Goal: Task Accomplishment & Management: Manage account settings

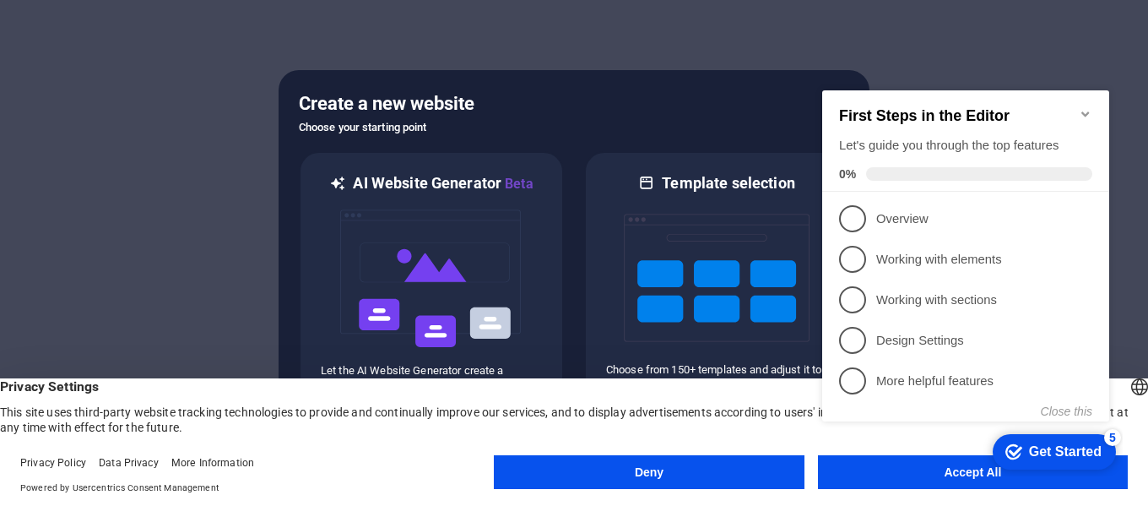
click at [984, 468] on div "checkmark Get Started 5 First Steps in the Editor Let's guide you through the t…" at bounding box center [968, 271] width 307 height 410
click at [961, 479] on appcues-checklist "Contextual help checklist present on screen" at bounding box center [968, 273] width 307 height 414
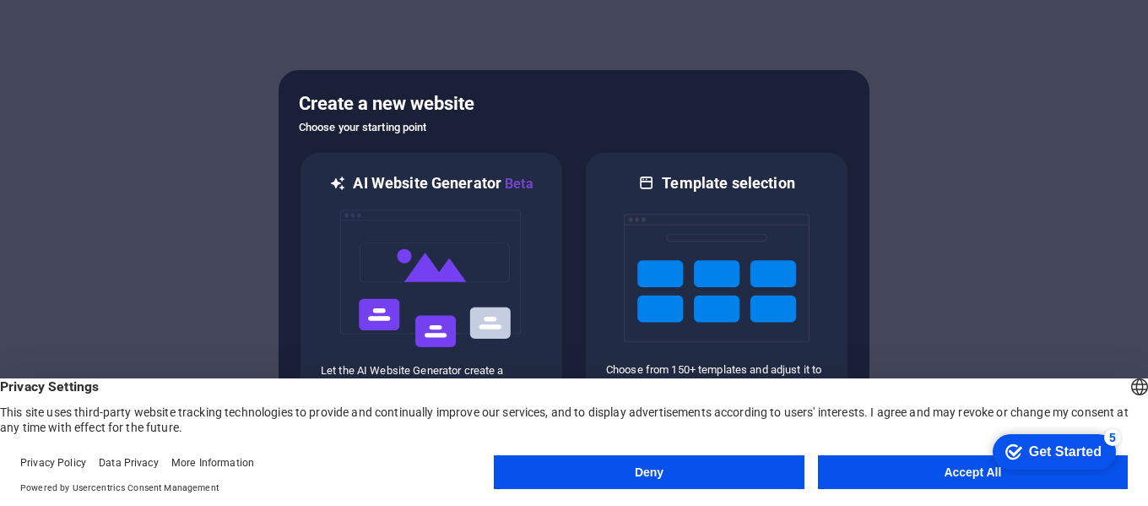
click at [979, 479] on appcues-checklist "Contextual help checklist present on screen" at bounding box center [1050, 452] width 143 height 55
click at [961, 479] on button "Accept All" at bounding box center [973, 472] width 310 height 34
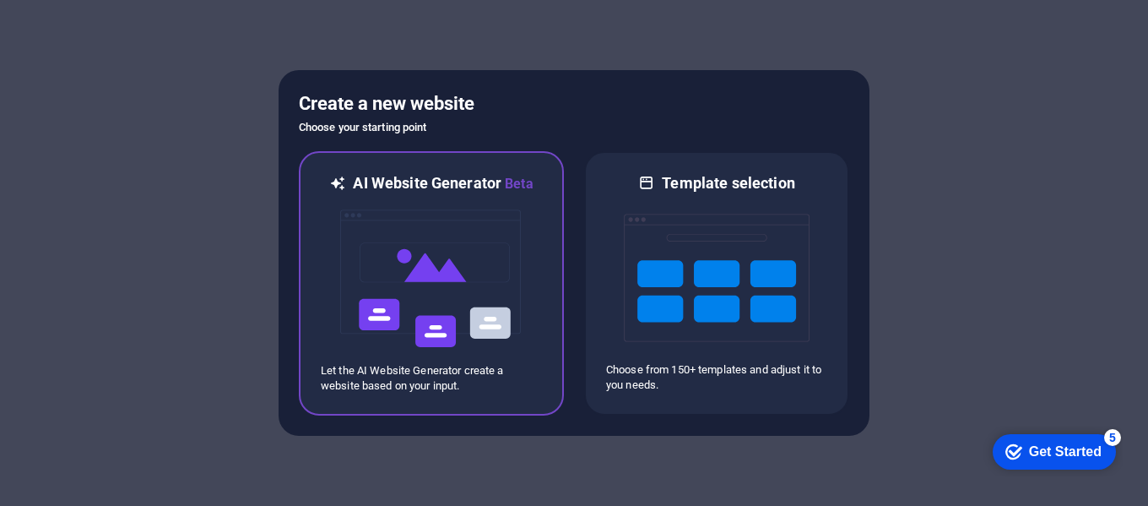
click at [436, 242] on img at bounding box center [431, 278] width 186 height 169
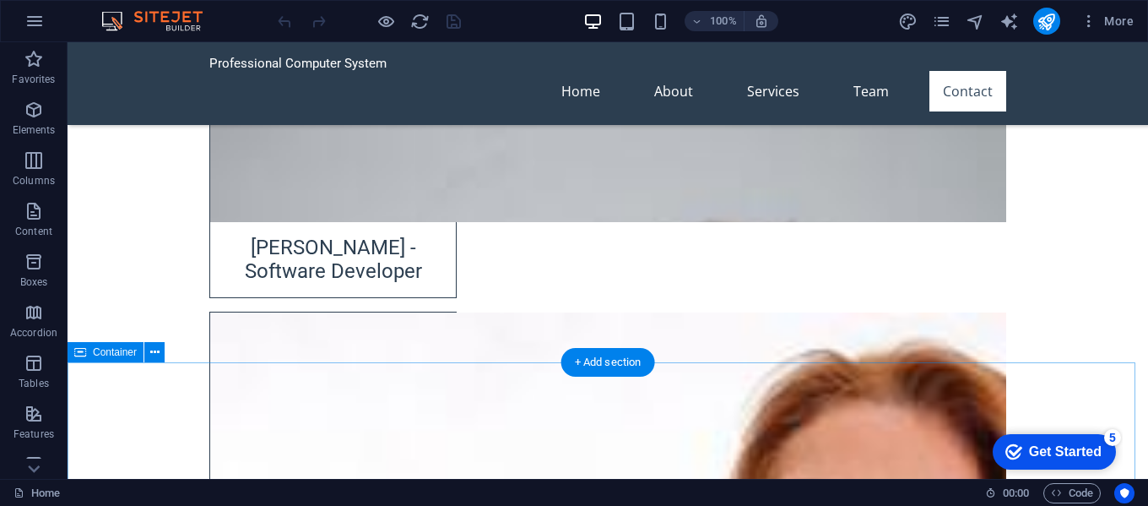
scroll to position [2671, 0]
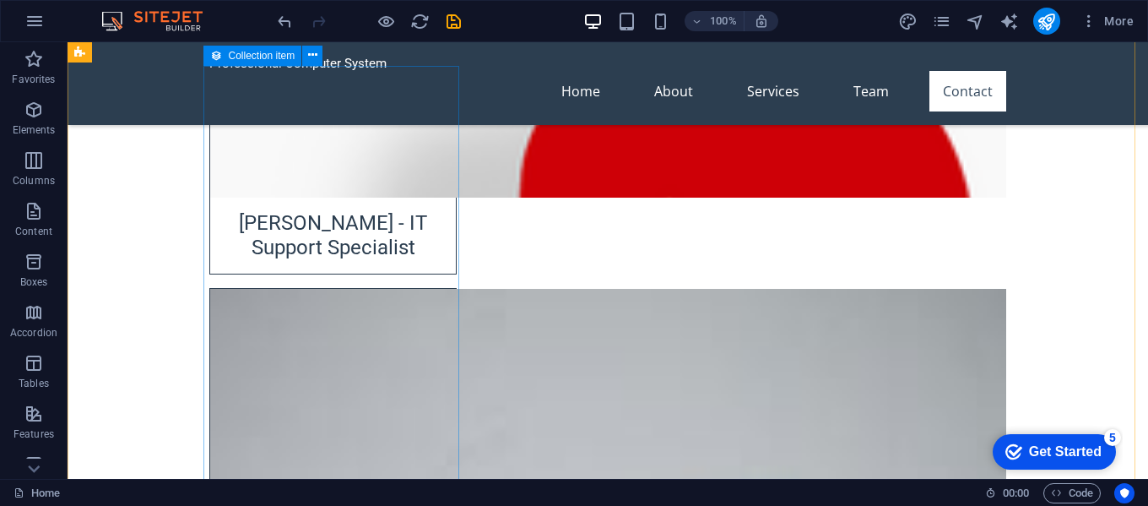
scroll to position [2488, 0]
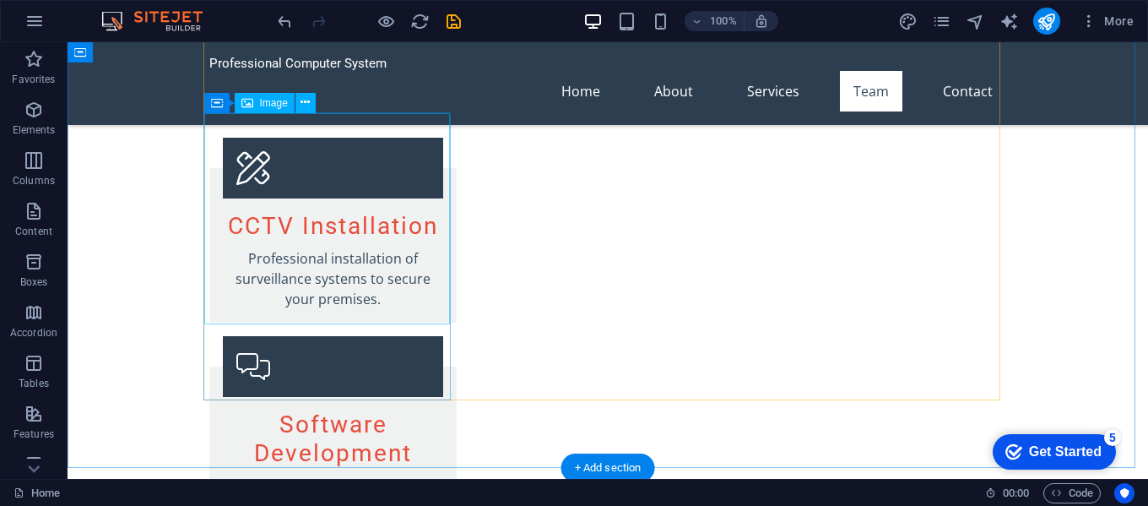
scroll to position [1702, 0]
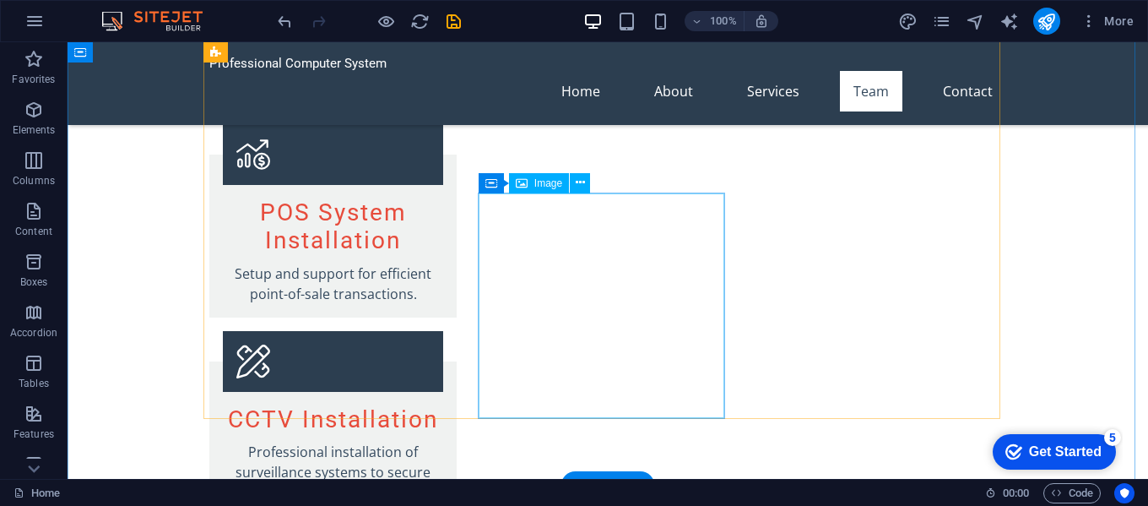
scroll to position [1495, 0]
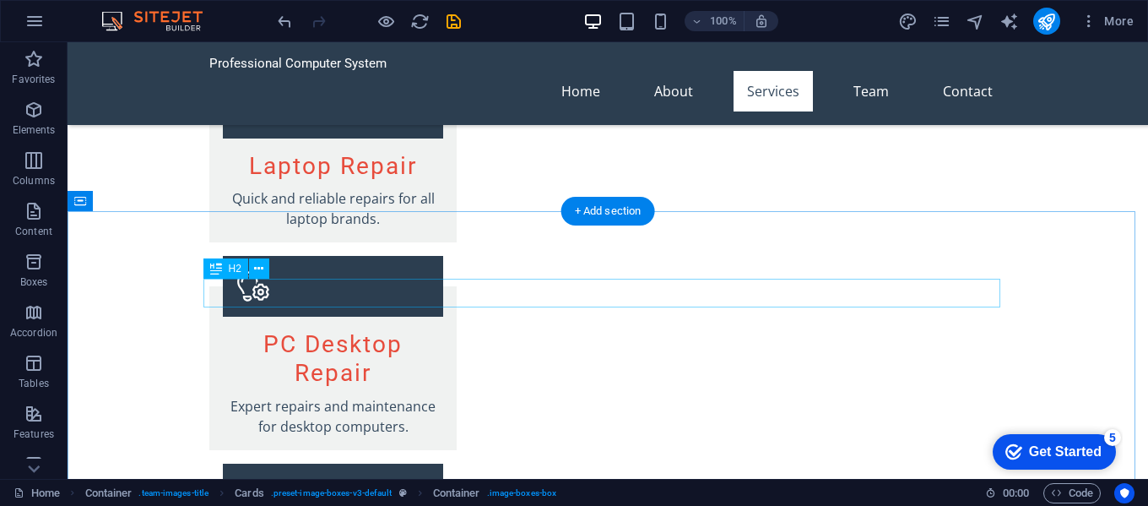
scroll to position [1162, 0]
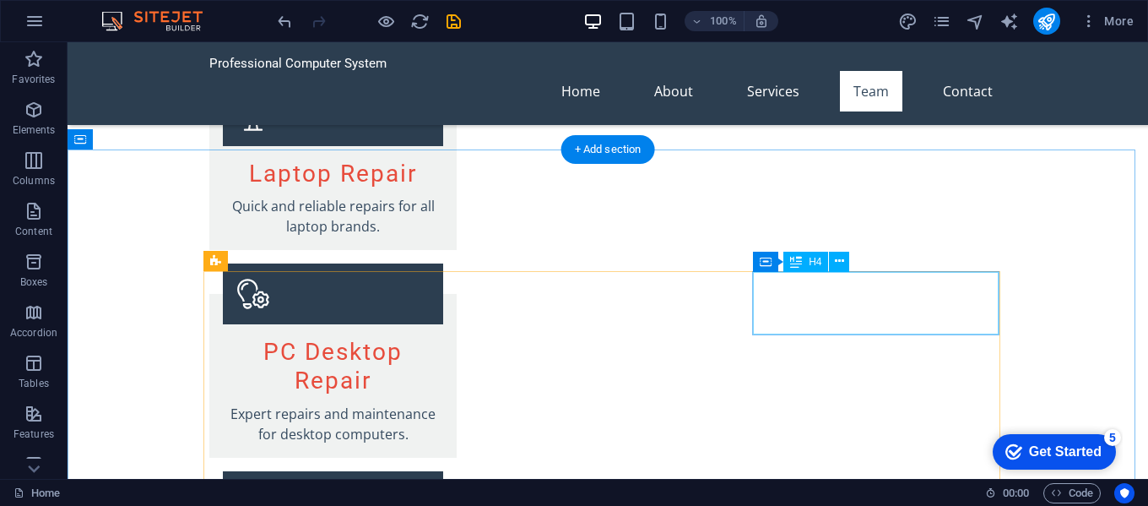
scroll to position [1378, 0]
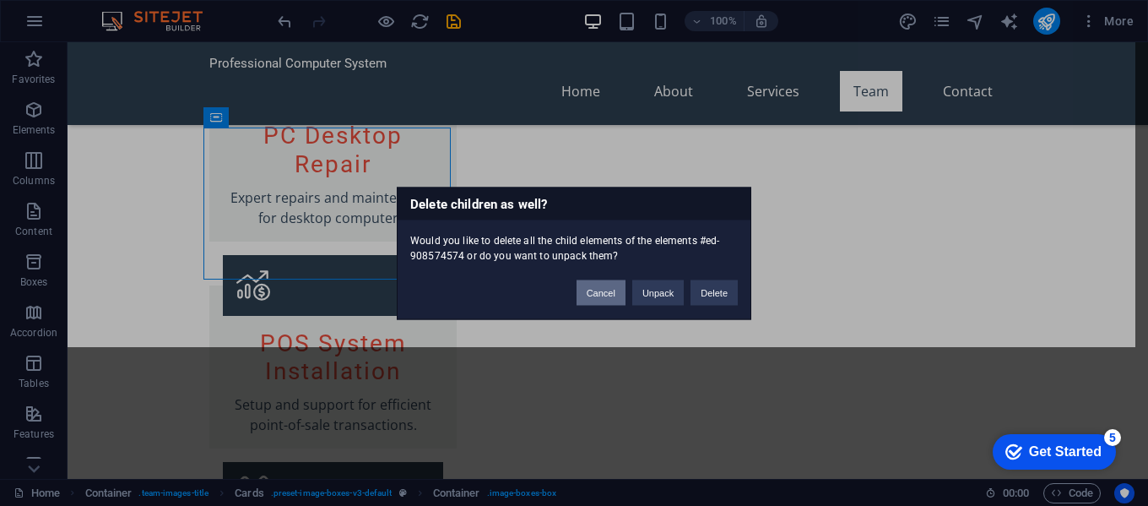
click at [609, 301] on button "Cancel" at bounding box center [600, 291] width 49 height 25
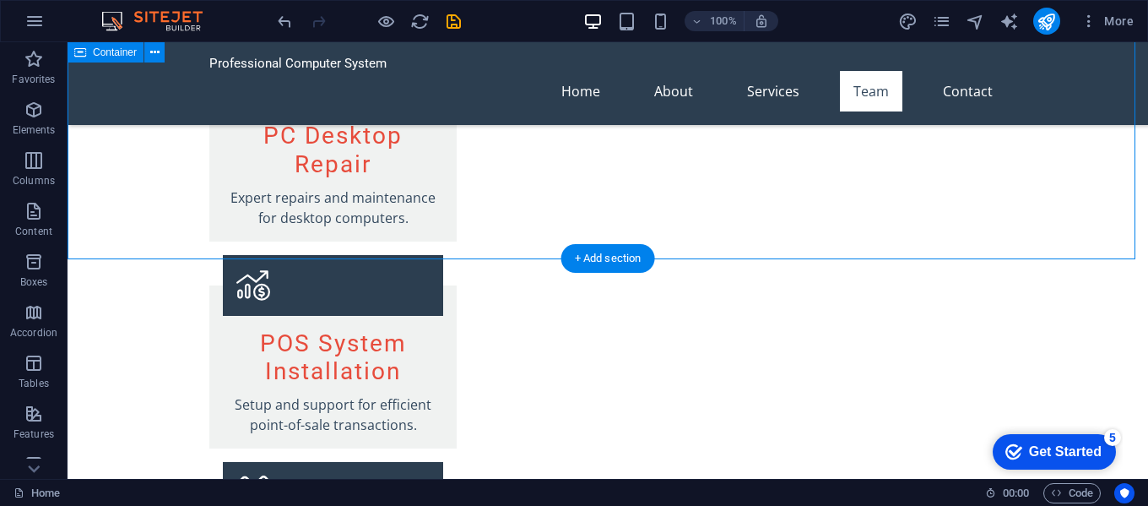
drag, startPoint x: 449, startPoint y: 203, endPoint x: 439, endPoint y: 192, distance: 15.6
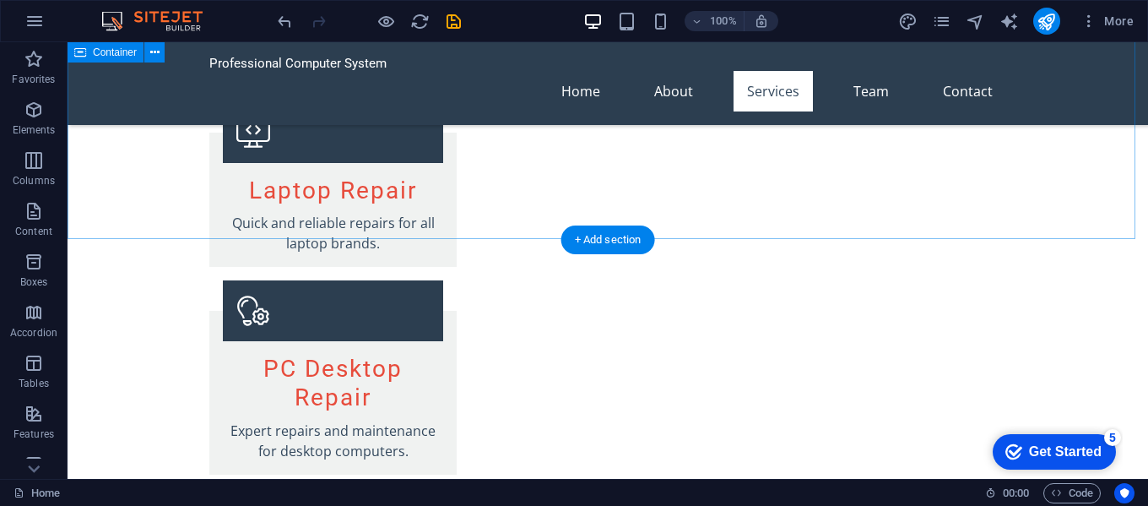
scroll to position [1145, 0]
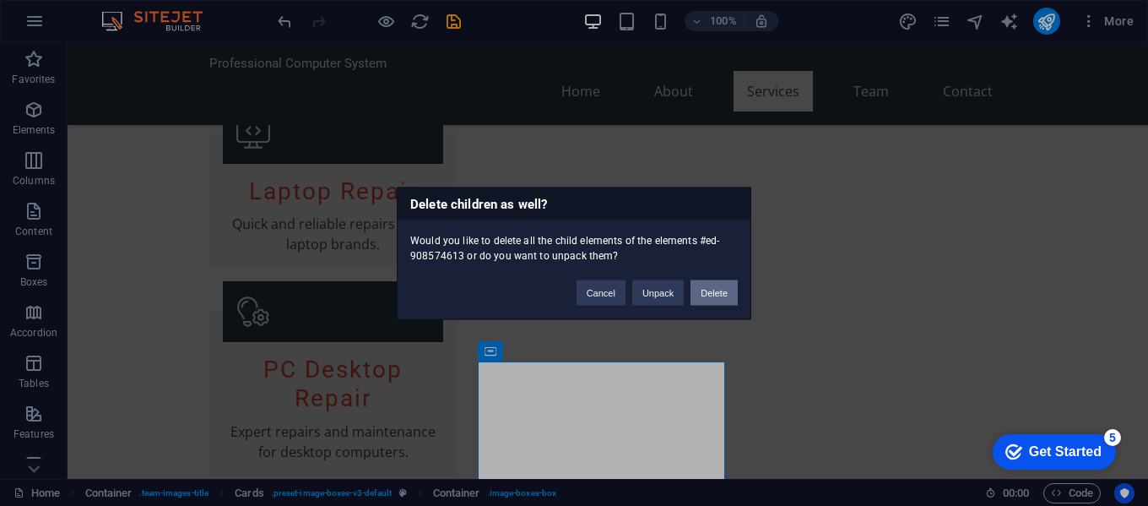
click at [703, 285] on button "Delete" at bounding box center [713, 291] width 47 height 25
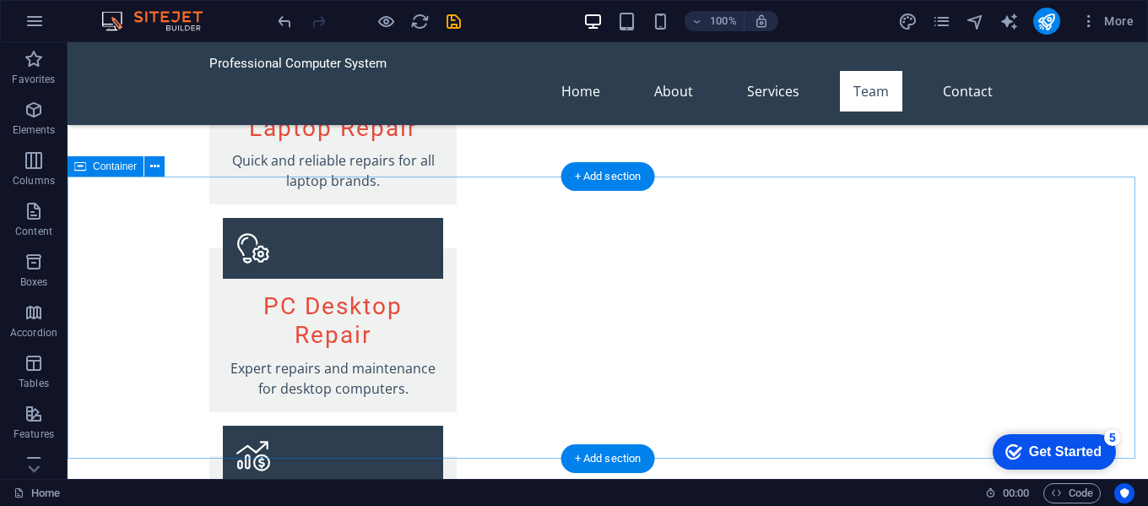
scroll to position [1209, 0]
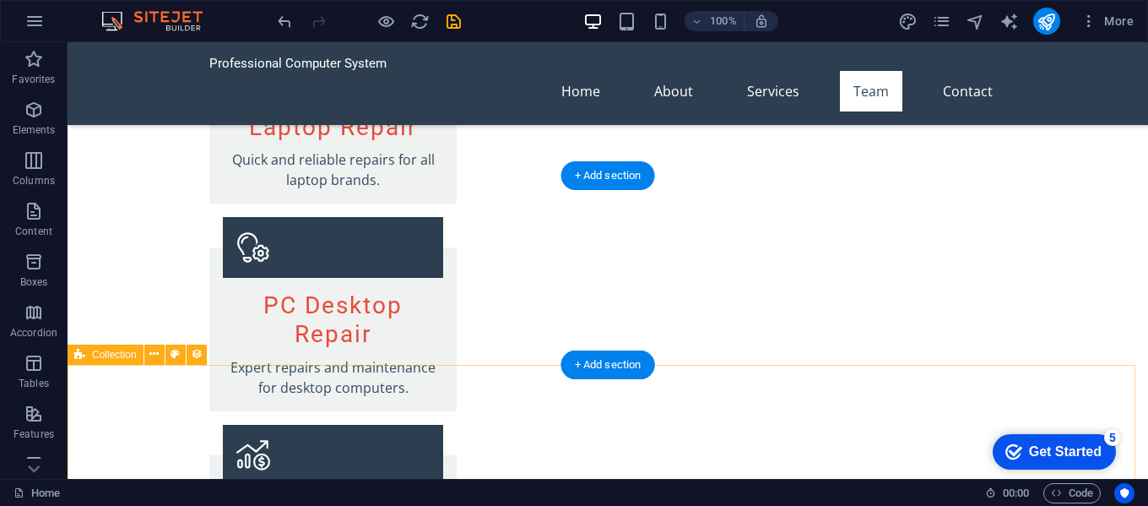
scroll to position [1470, 0]
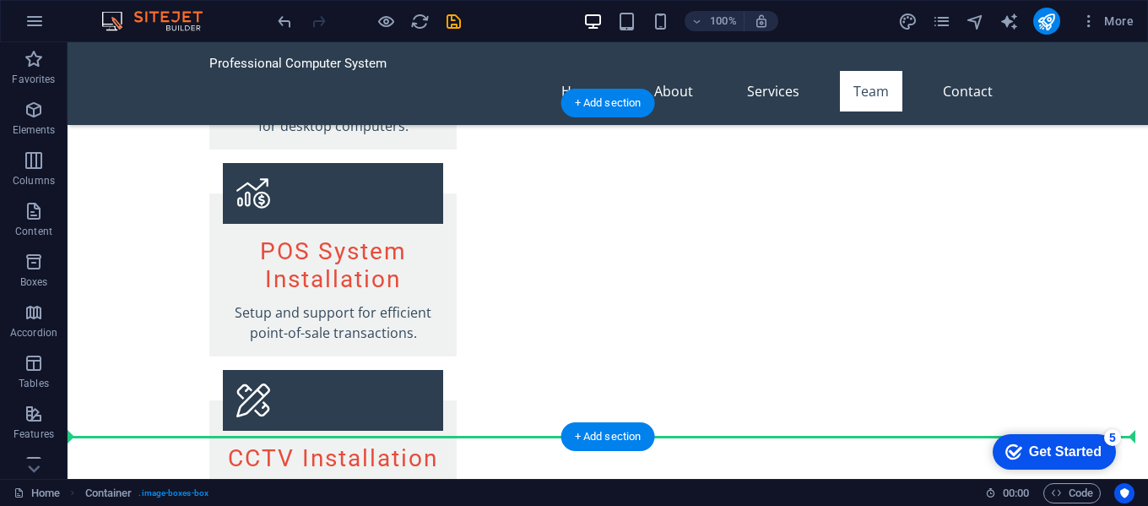
drag, startPoint x: 120, startPoint y: 175, endPoint x: 812, endPoint y: 392, distance: 725.3
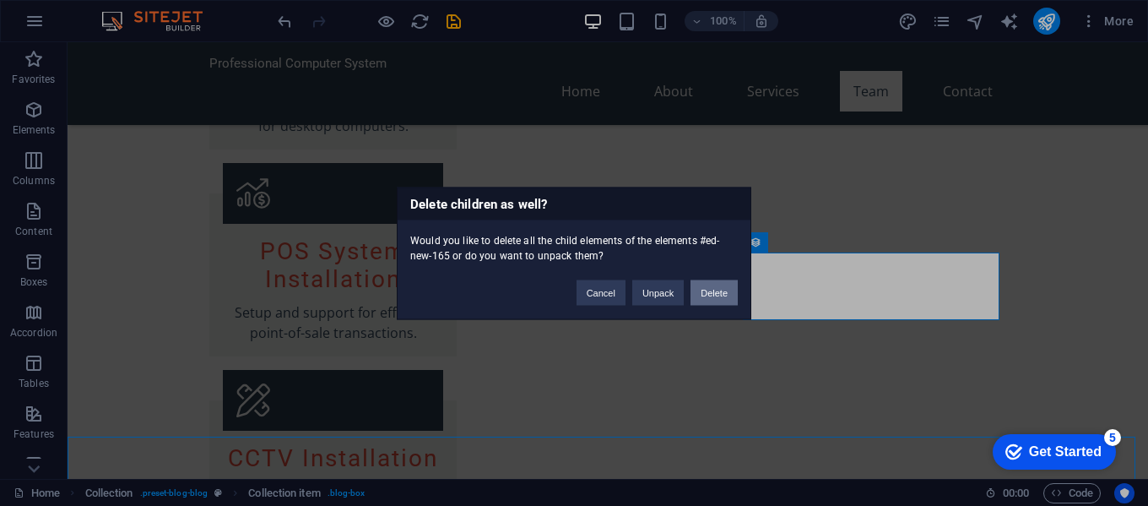
click at [728, 294] on button "Delete" at bounding box center [713, 291] width 47 height 25
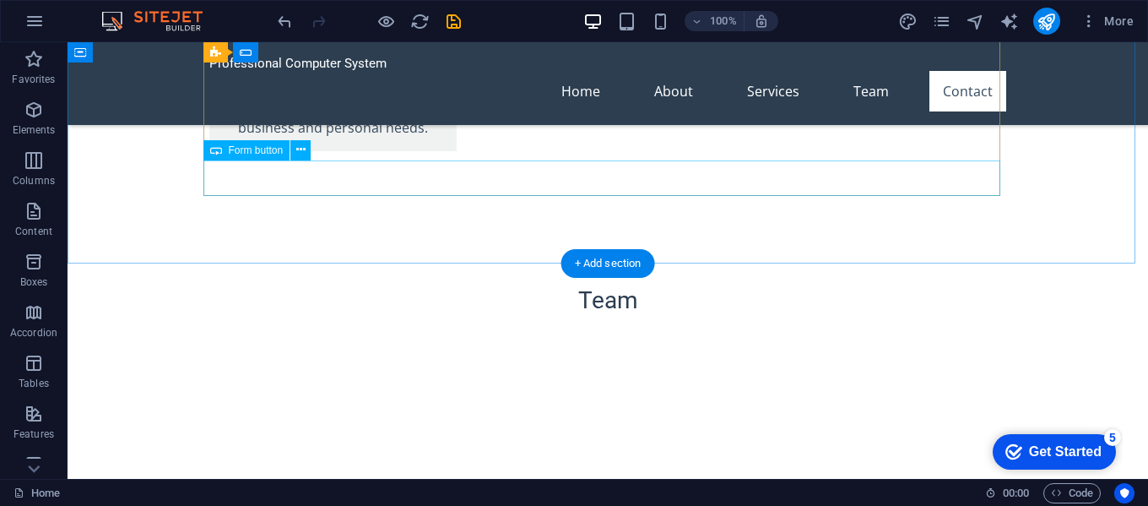
scroll to position [2318, 0]
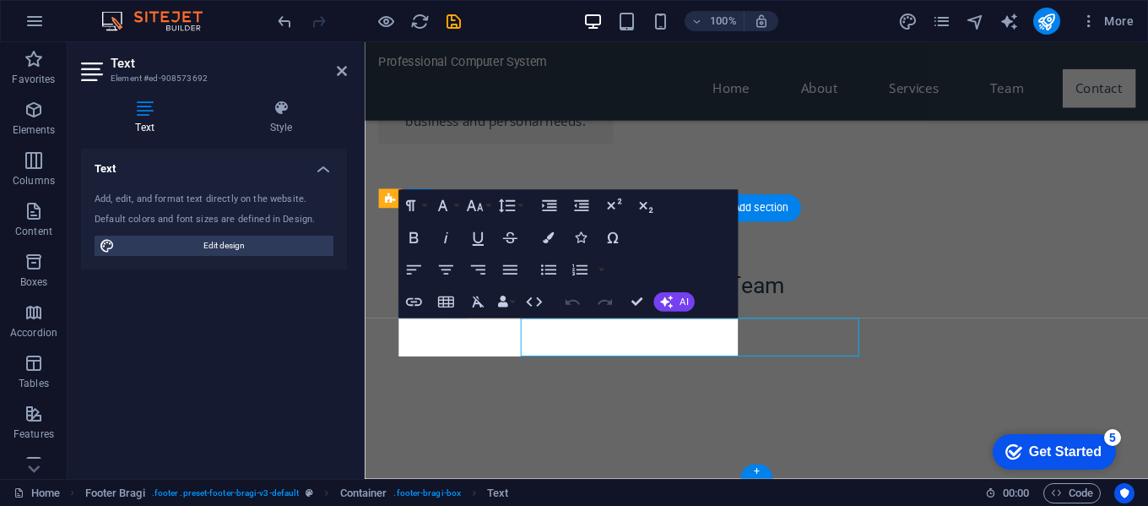
scroll to position [2295, 0]
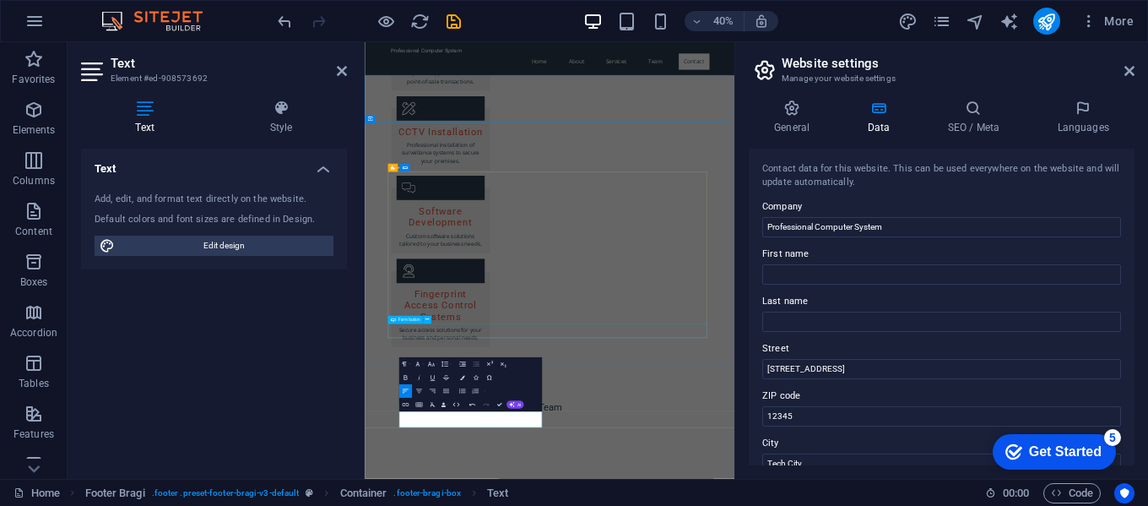
scroll to position [2209, 0]
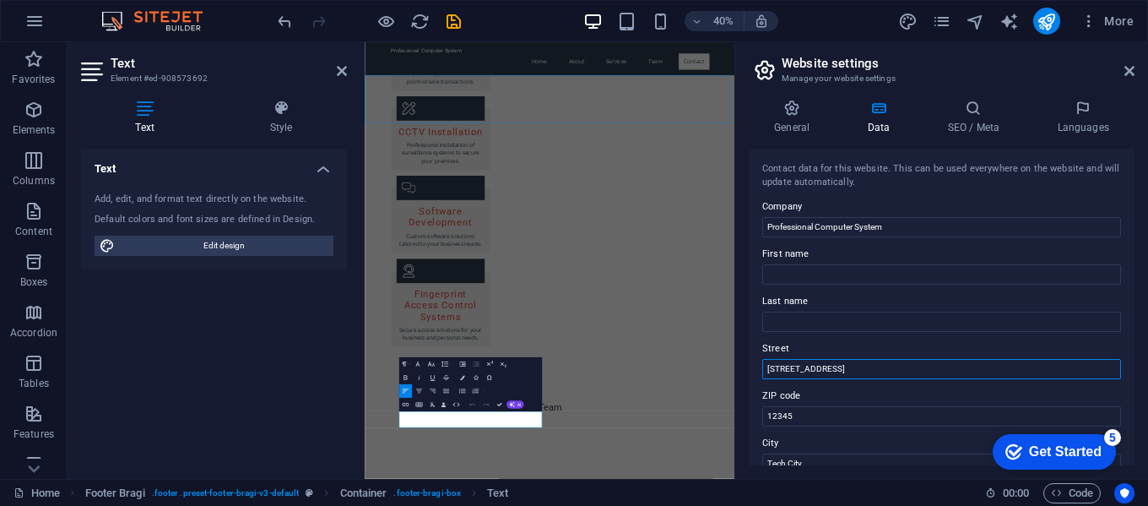
click at [829, 365] on input "[STREET_ADDRESS]" at bounding box center [941, 369] width 359 height 20
type input "1"
type input "[STREET_ADDRESS]"
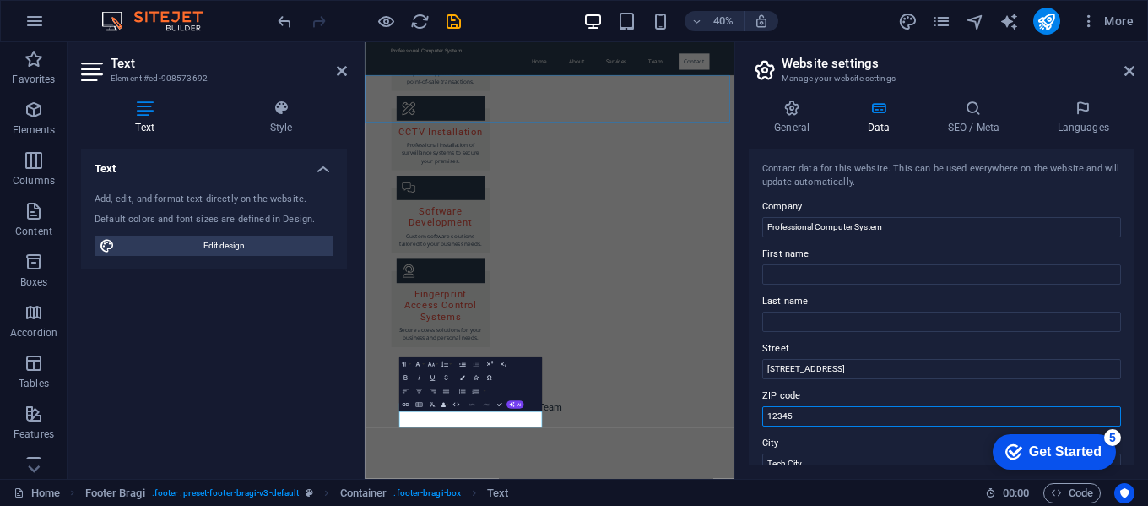
click at [810, 412] on input "12345" at bounding box center [941, 416] width 359 height 20
type input "1"
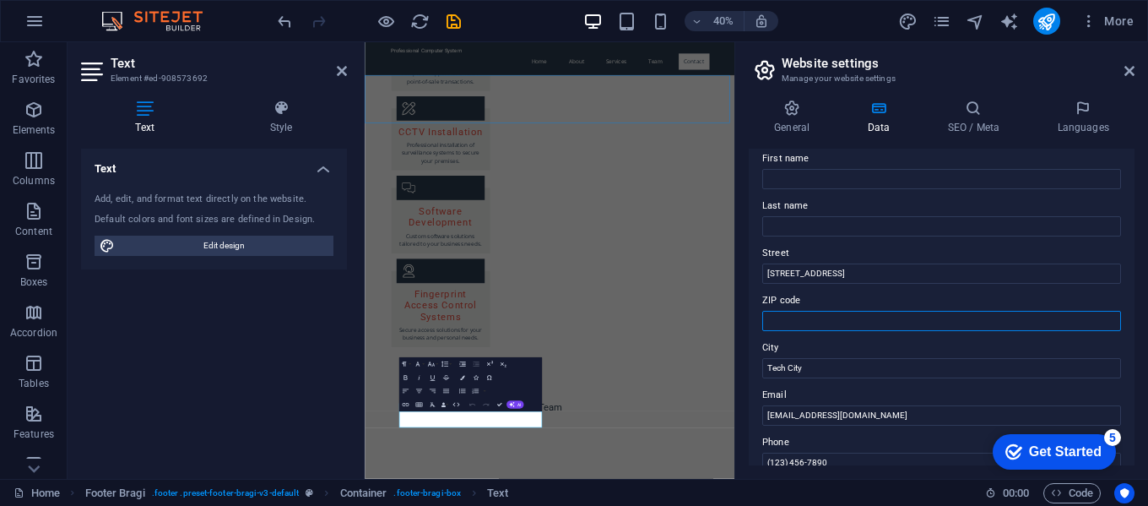
scroll to position [96, 0]
click at [817, 369] on input "Tech City" at bounding box center [941, 367] width 359 height 20
type input "T"
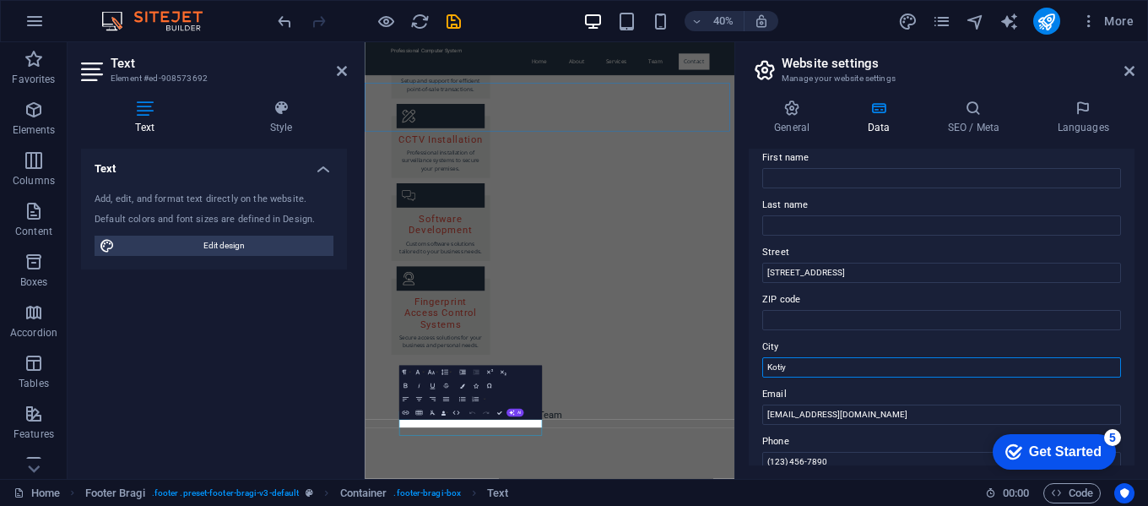
scroll to position [1663, 0]
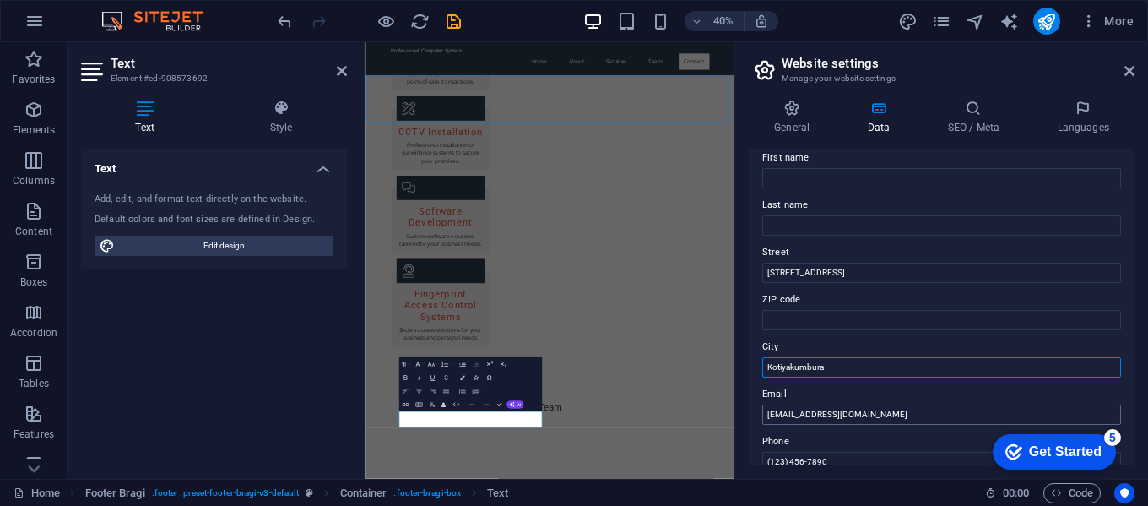
type input "Kotiyakumbura"
click at [804, 411] on input "[EMAIL_ADDRESS][DOMAIN_NAME]" at bounding box center [941, 414] width 359 height 20
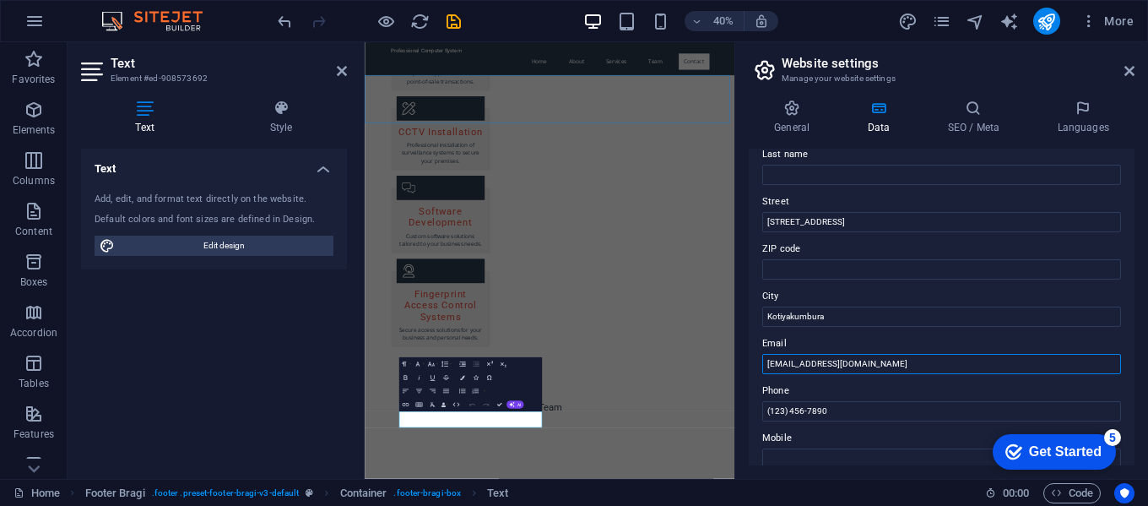
scroll to position [147, 0]
click at [844, 414] on input "(123) 456-7890" at bounding box center [941, 411] width 359 height 20
type input "("
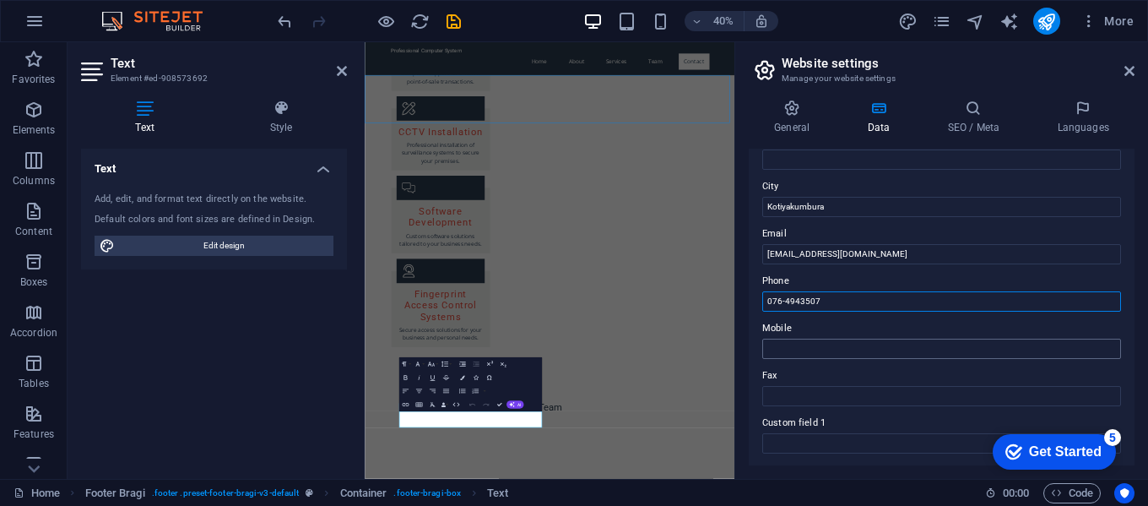
type input "076-4943507"
click at [803, 349] on input "Mobile" at bounding box center [941, 348] width 359 height 20
type input "0776113507"
type input "H."
type input "ASAMBE."
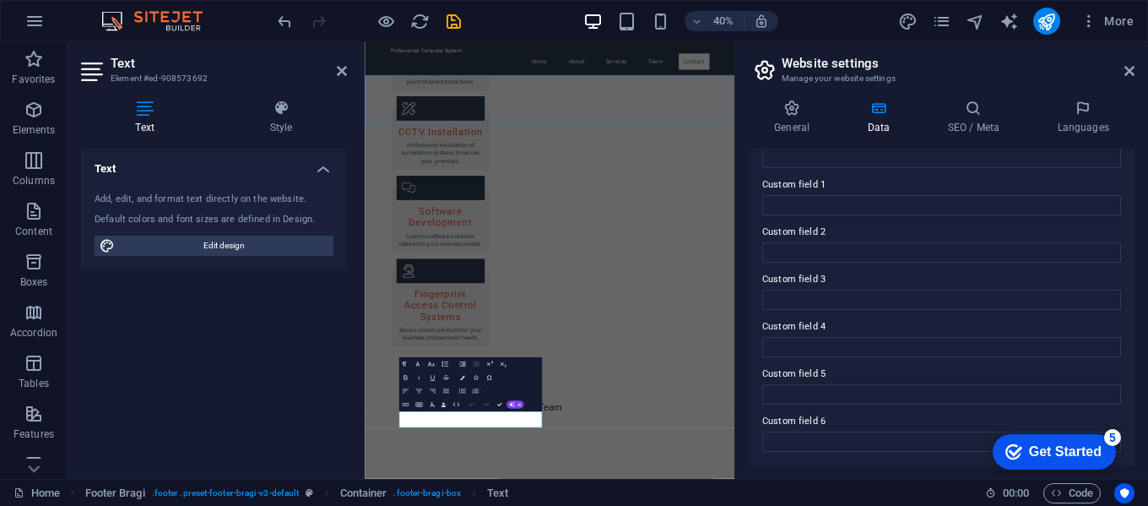
scroll to position [0, 0]
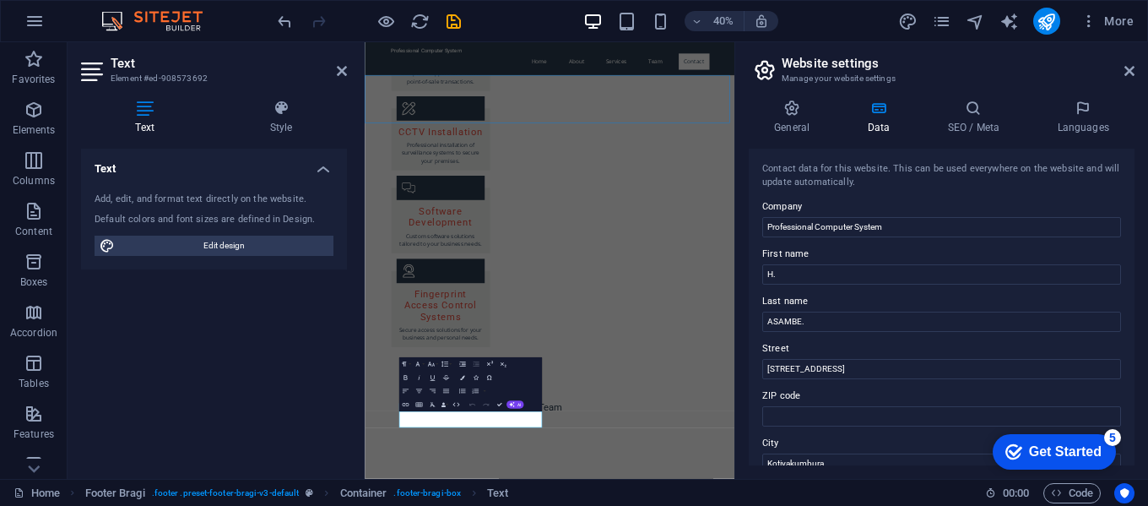
click at [1056, 452] on div "Get Started" at bounding box center [1065, 451] width 73 height 15
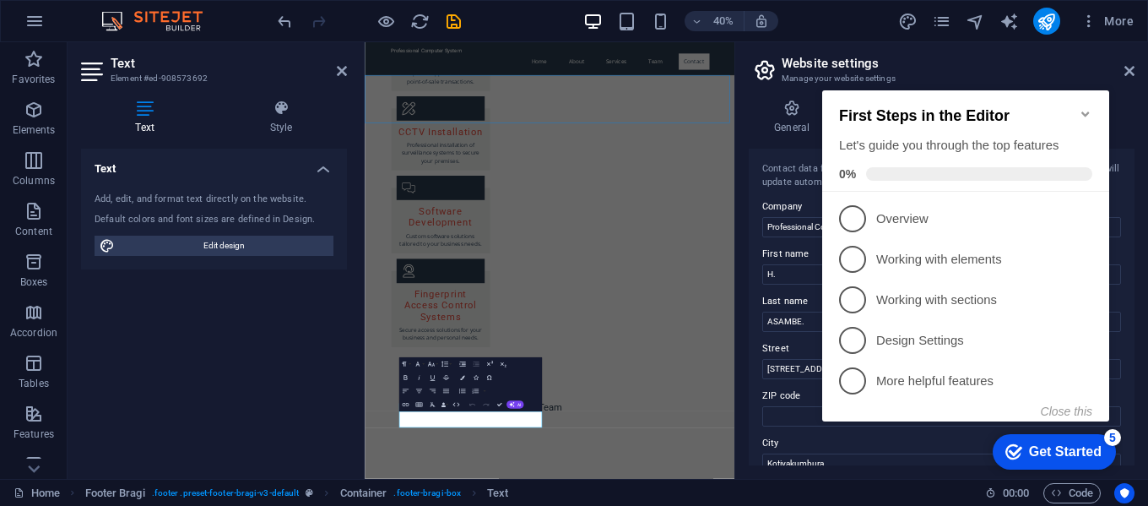
click at [350, 334] on div "Text Style Text Add, edit, and format text directly on the website. Default col…" at bounding box center [214, 282] width 293 height 392
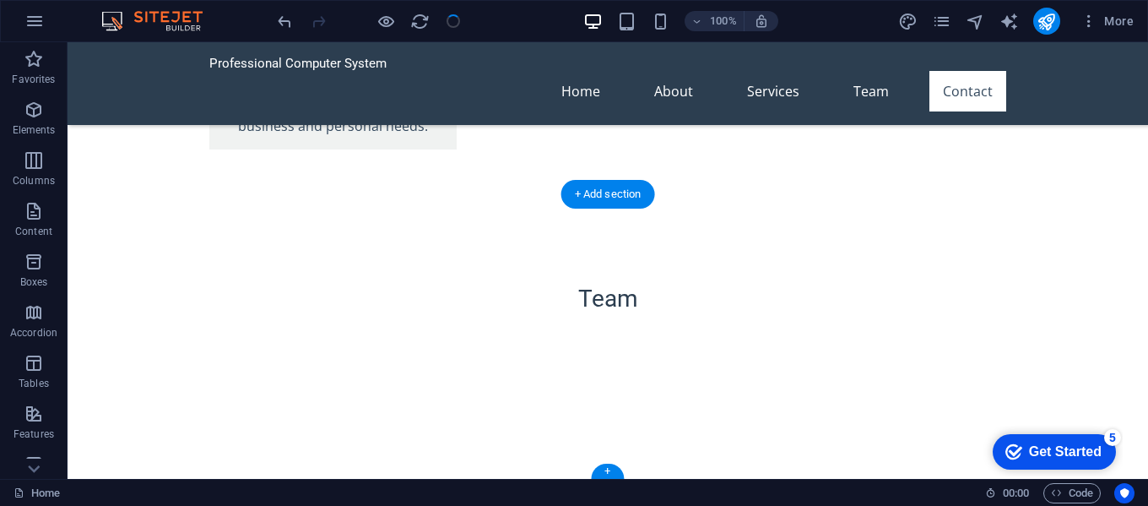
scroll to position [2318, 0]
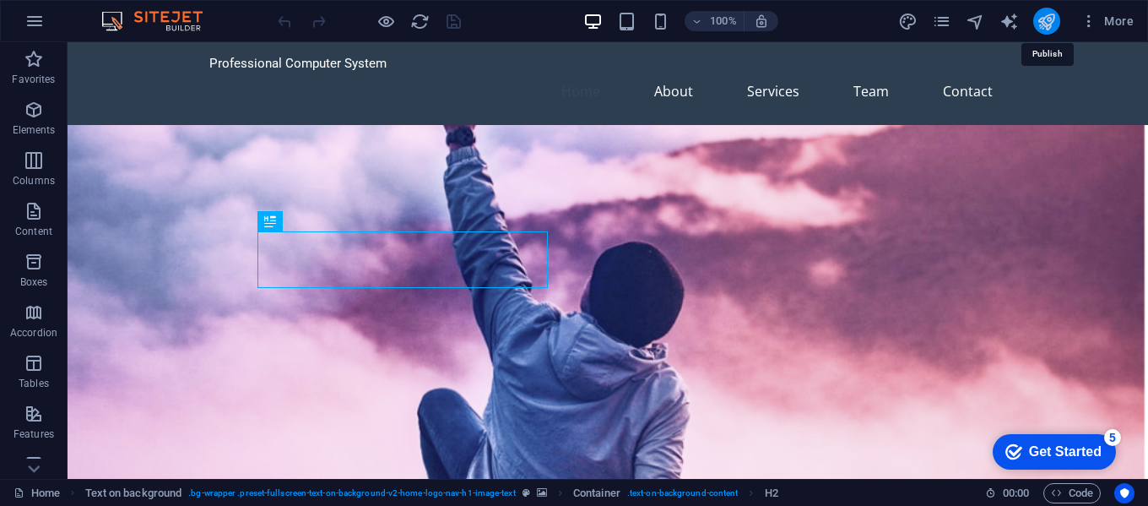
click at [1044, 20] on icon "publish" at bounding box center [1045, 21] width 19 height 19
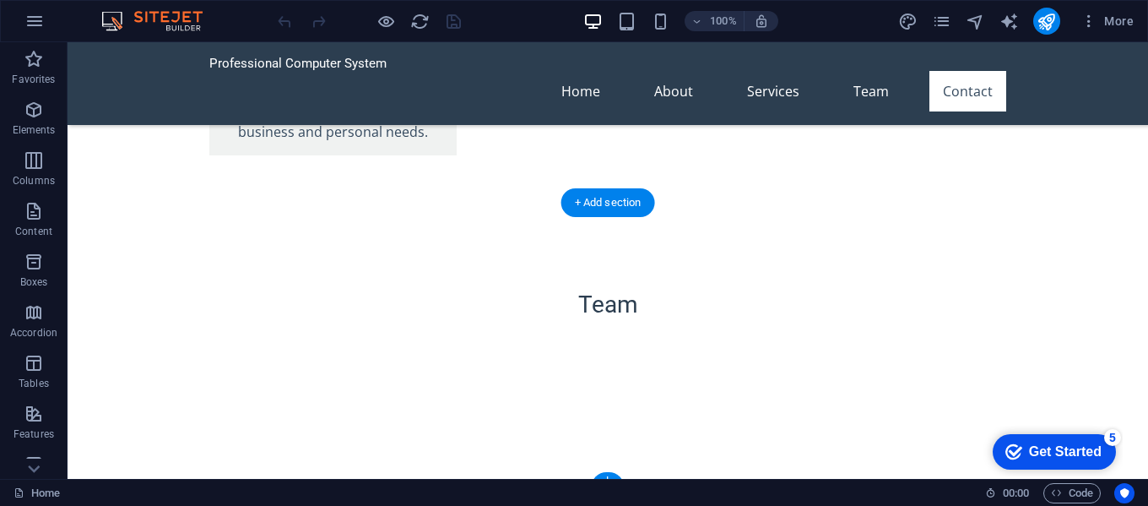
scroll to position [2318, 0]
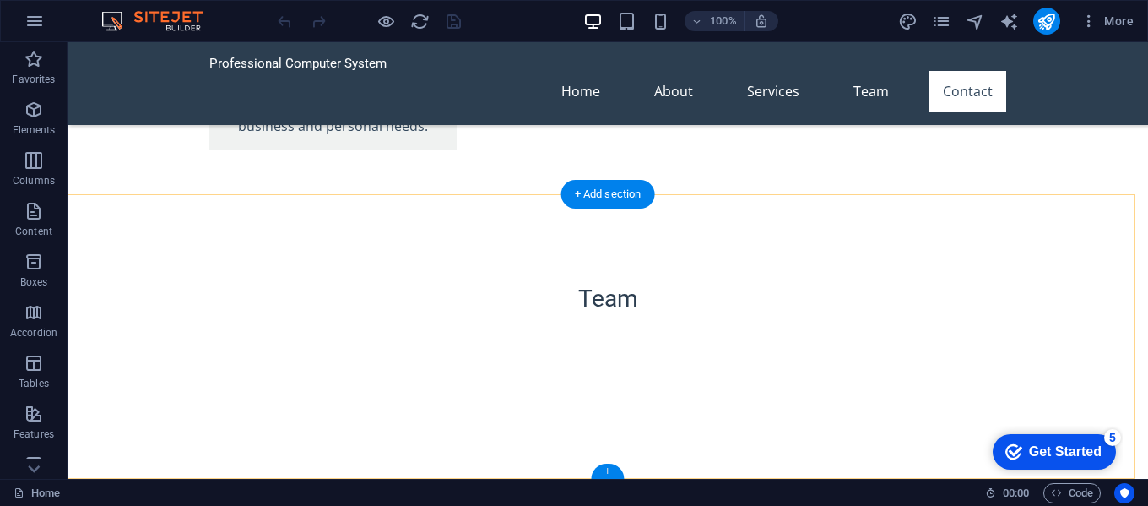
click at [609, 468] on div "+" at bounding box center [607, 470] width 33 height 15
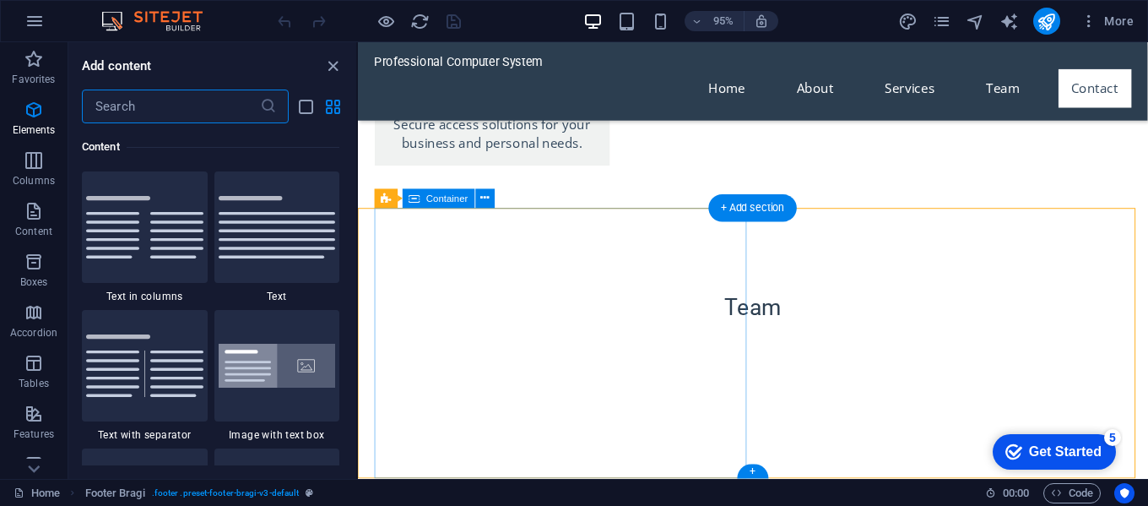
scroll to position [2953, 0]
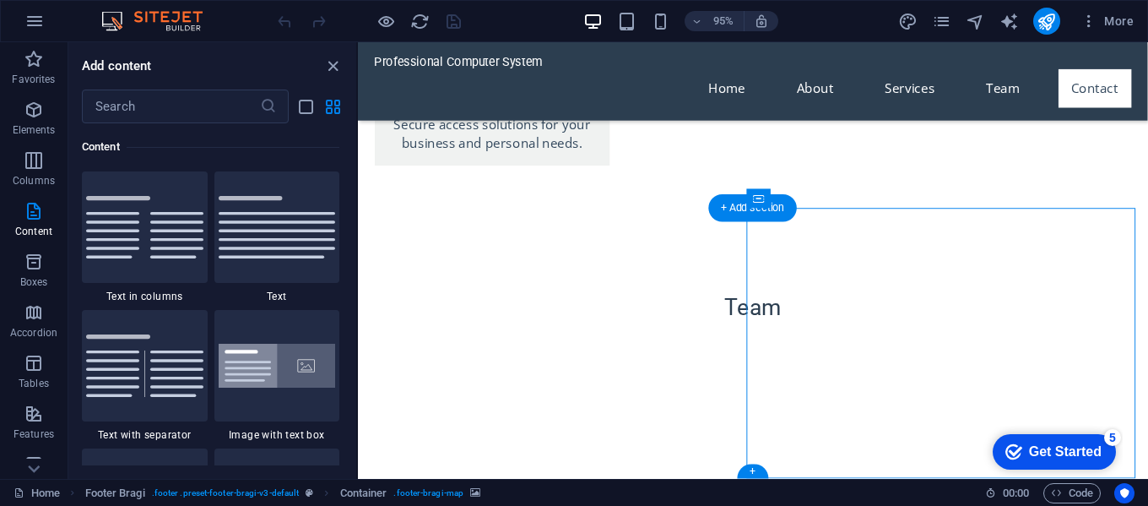
select select "px"
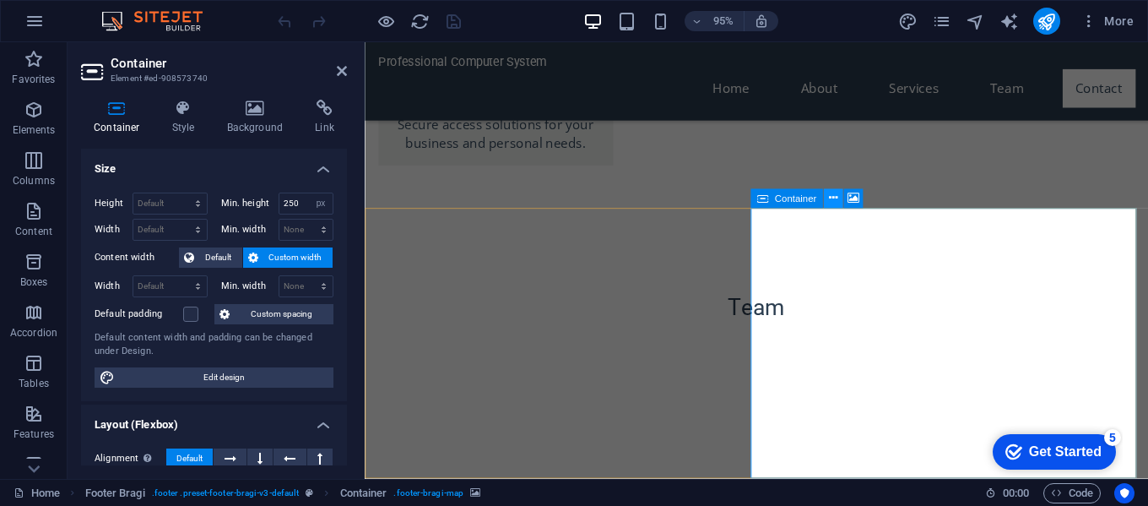
click at [829, 198] on icon at bounding box center [833, 198] width 8 height 17
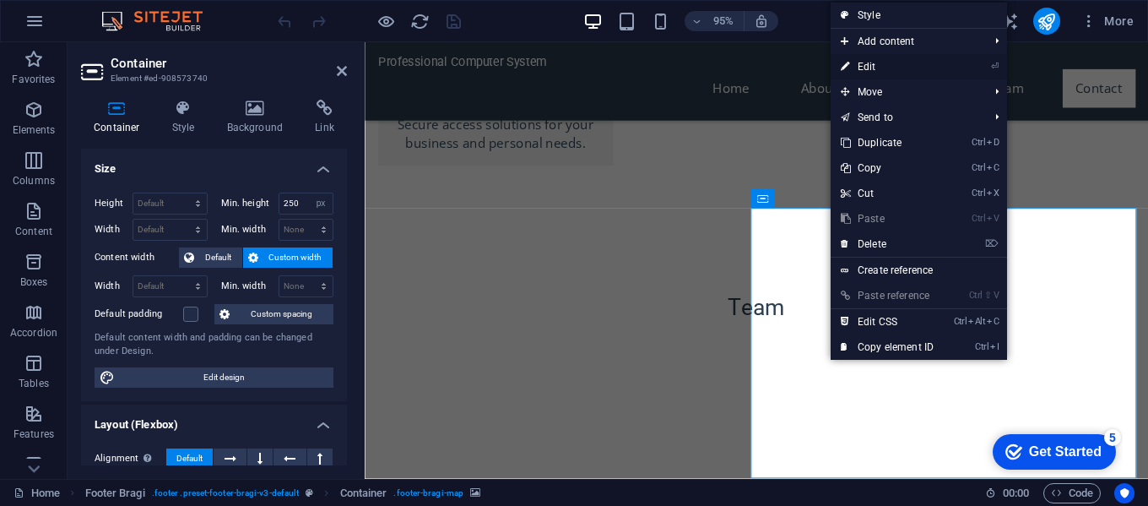
click at [861, 61] on link "⏎ Edit" at bounding box center [887, 66] width 113 height 25
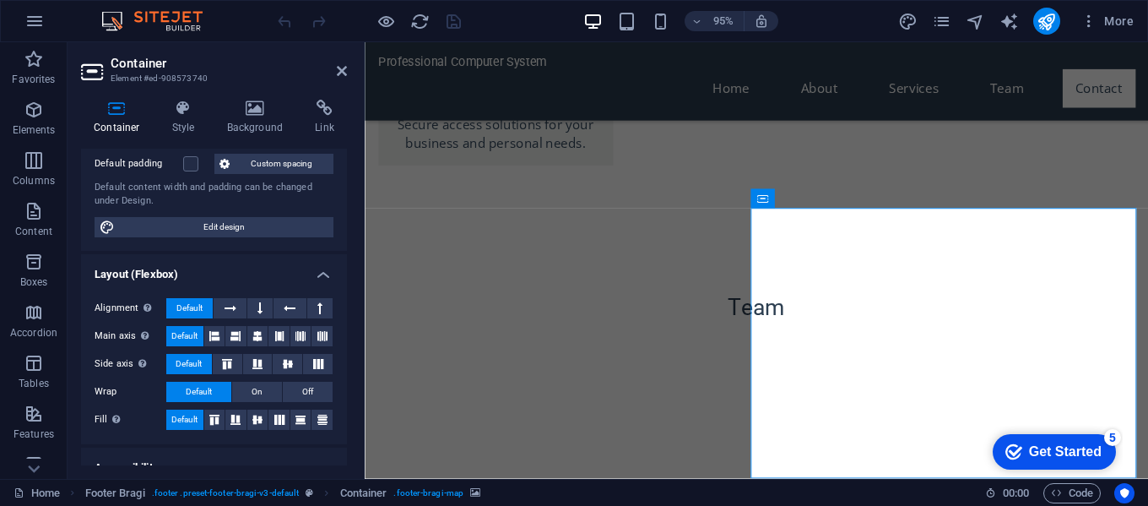
scroll to position [366, 0]
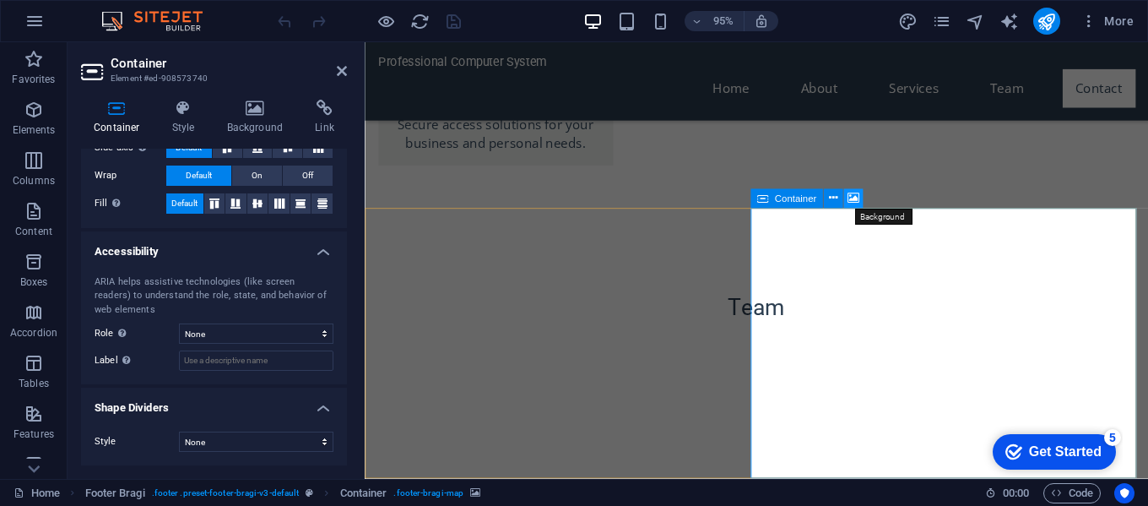
click at [848, 193] on icon at bounding box center [853, 198] width 12 height 17
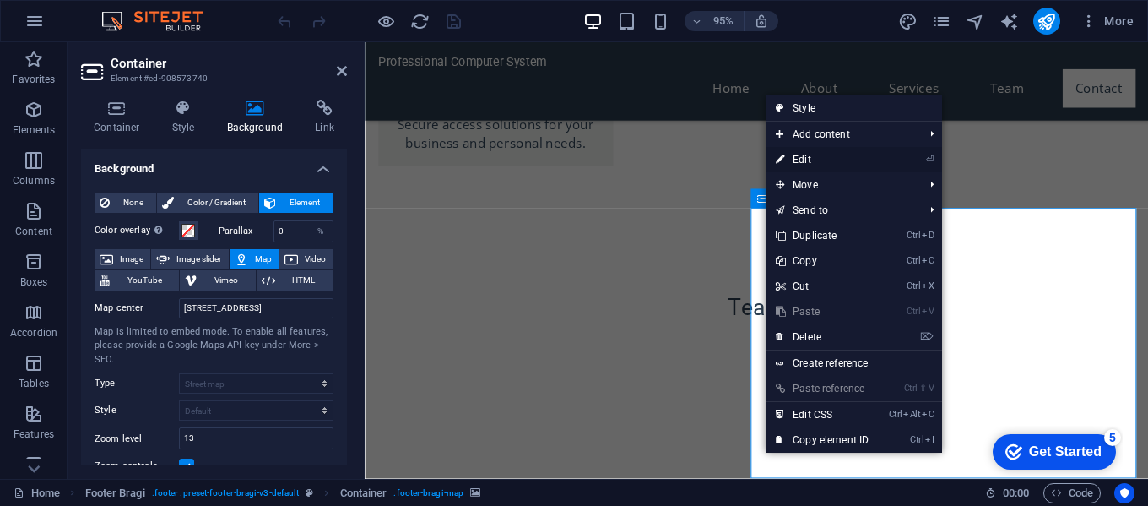
click at [814, 153] on link "⏎ Edit" at bounding box center [822, 159] width 113 height 25
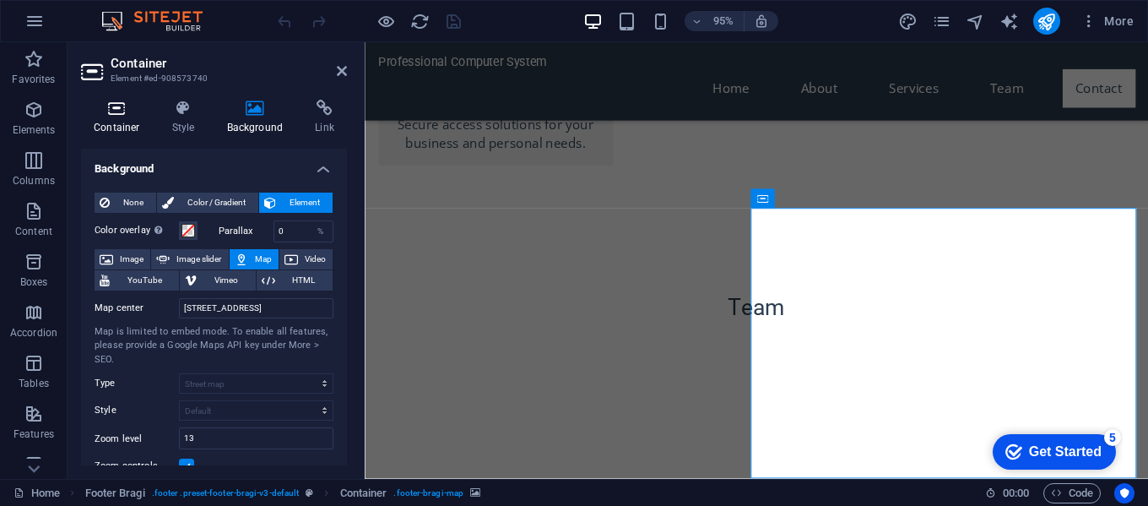
click at [127, 126] on h4 "Container" at bounding box center [120, 117] width 78 height 35
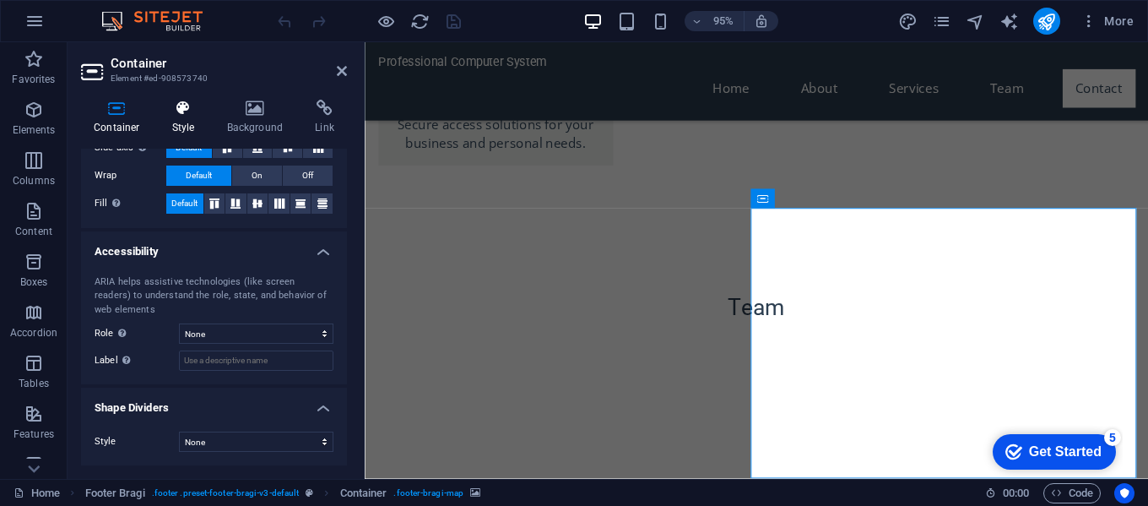
click at [178, 119] on h4 "Style" at bounding box center [187, 117] width 55 height 35
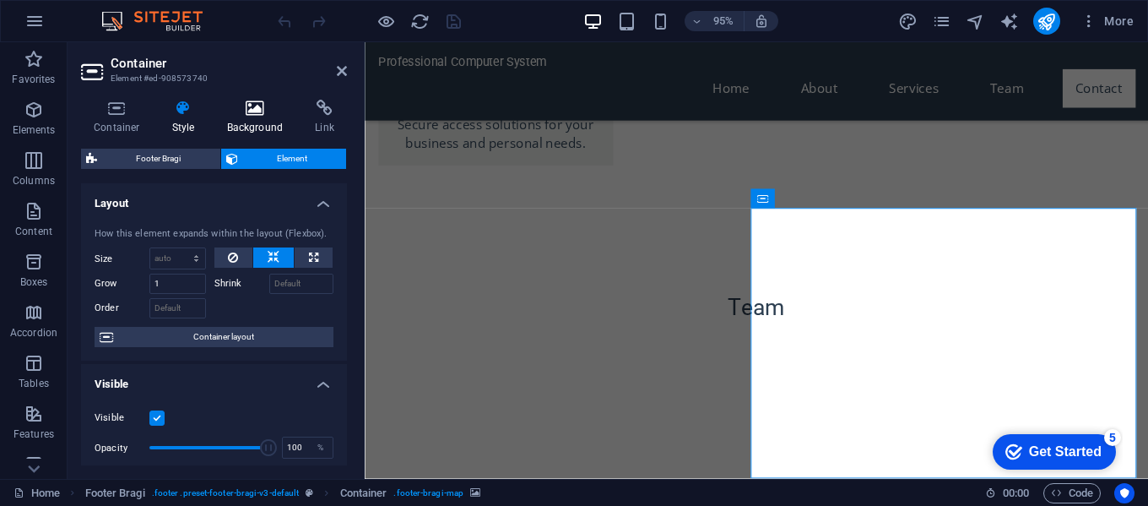
click at [244, 110] on icon at bounding box center [255, 108] width 82 height 17
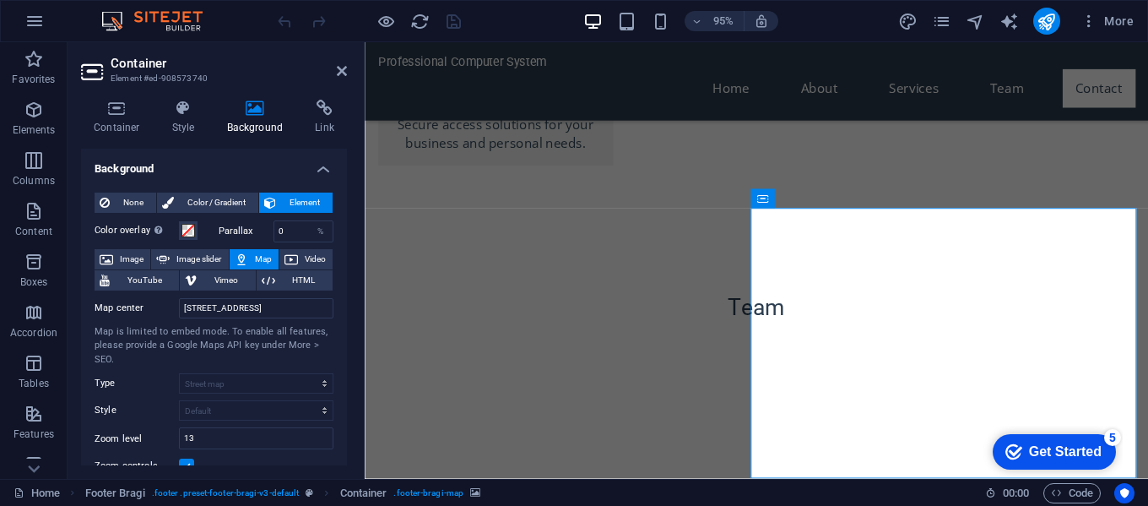
scroll to position [355, 0]
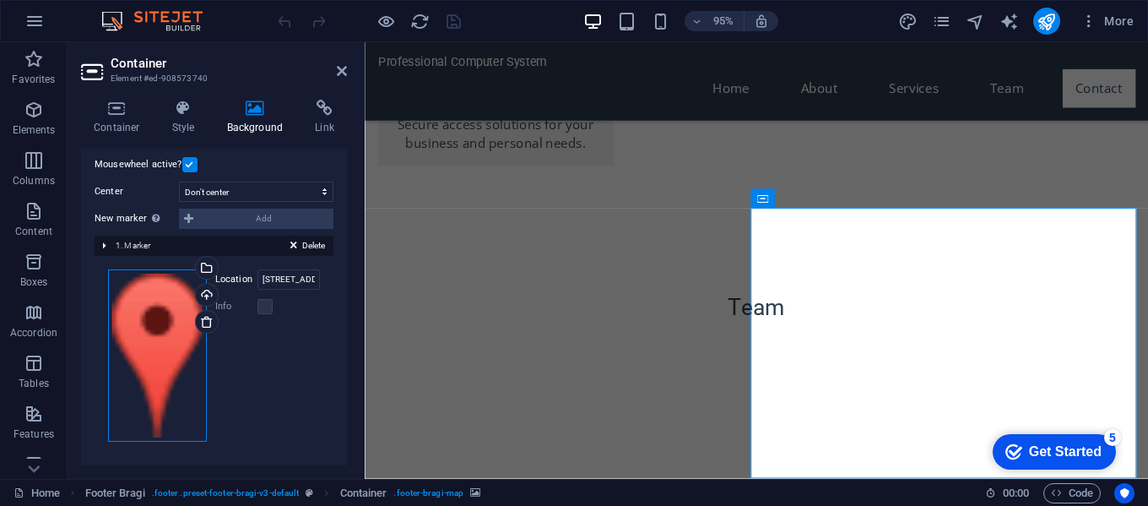
click at [112, 364] on div "Drag files here, click to choose files or select files from Files or our free s…" at bounding box center [157, 355] width 99 height 172
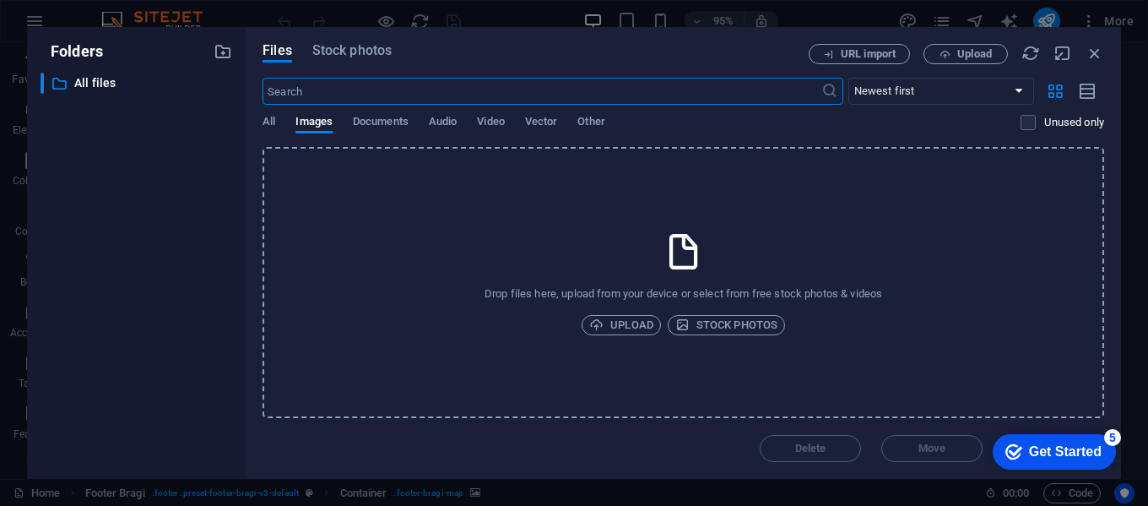
scroll to position [1663, 0]
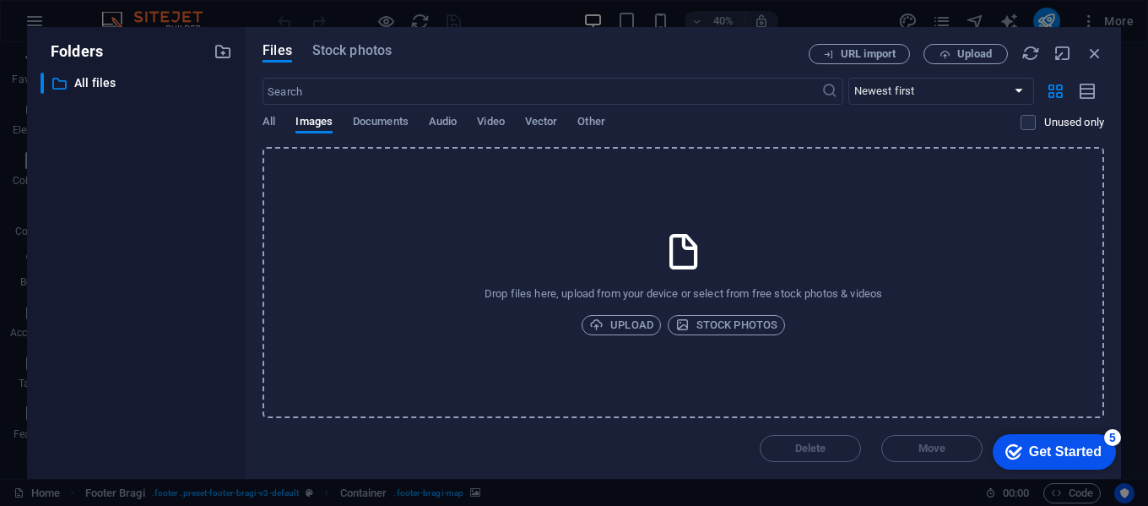
click at [678, 245] on icon at bounding box center [684, 251] width 42 height 42
click at [338, 59] on span "Stock photos" at bounding box center [351, 51] width 79 height 20
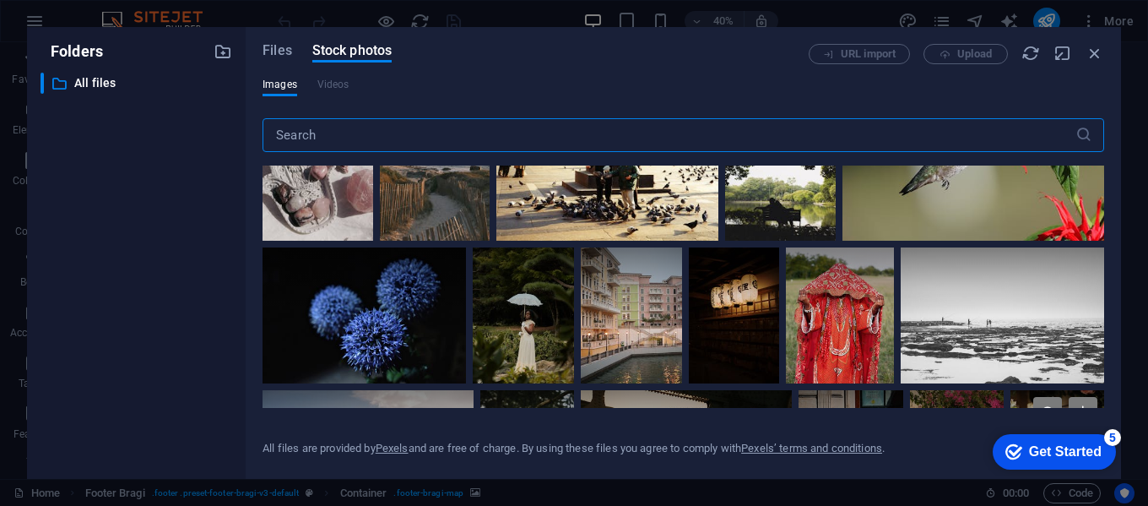
scroll to position [1148, 0]
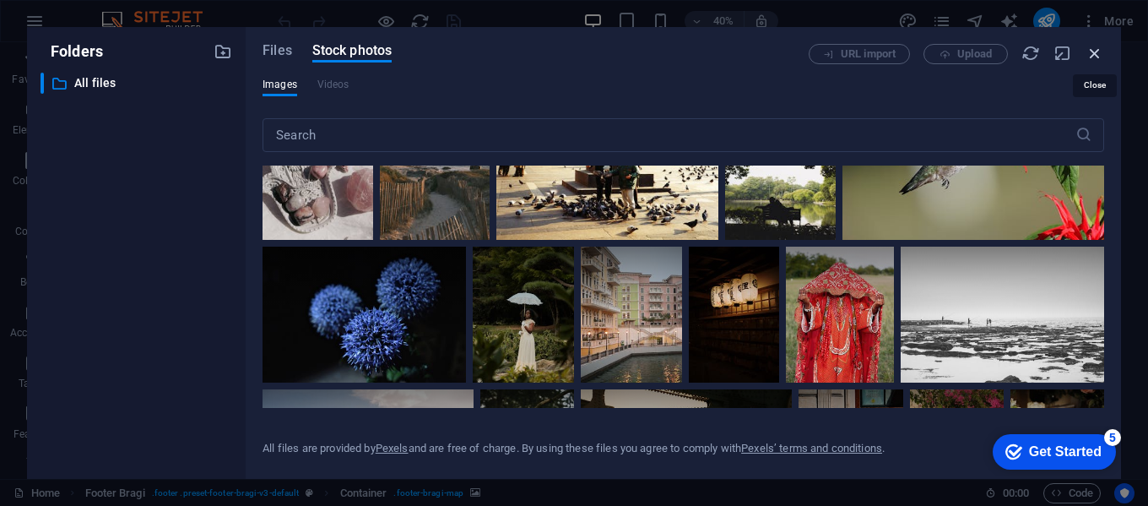
click at [1097, 52] on icon "button" at bounding box center [1094, 53] width 19 height 19
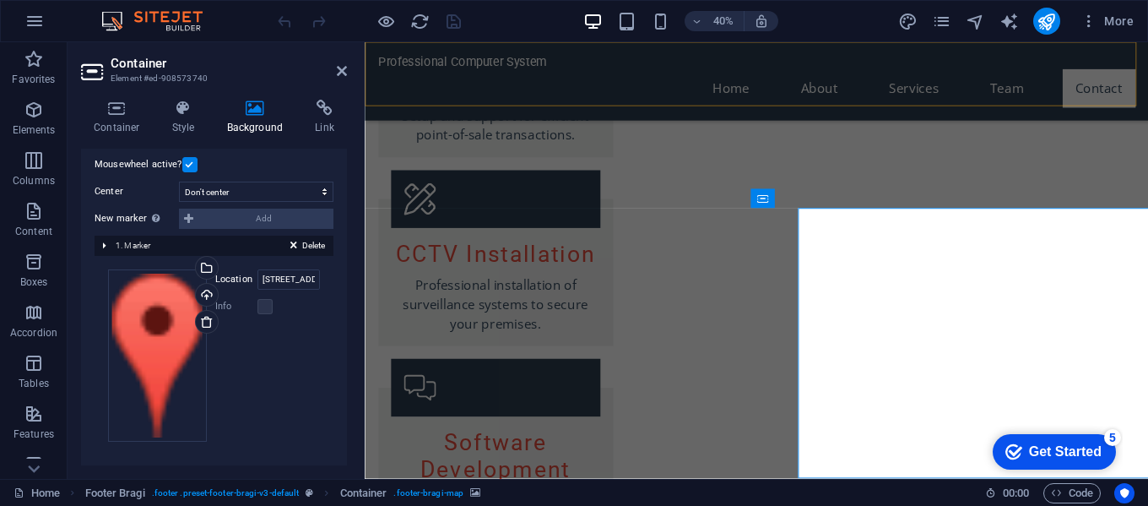
scroll to position [2295, 0]
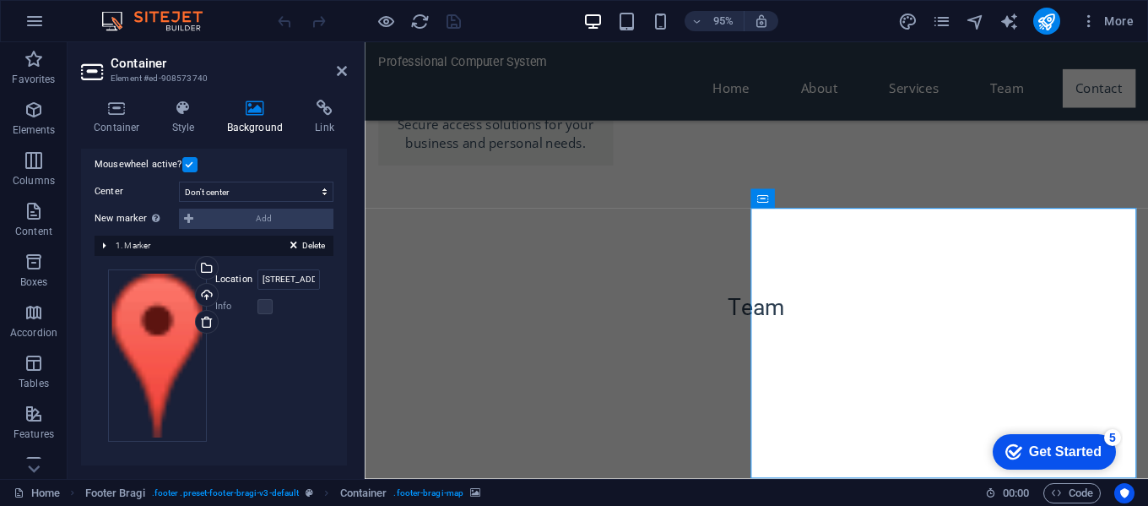
click at [1071, 441] on div "checkmark Get Started 5" at bounding box center [1054, 451] width 123 height 35
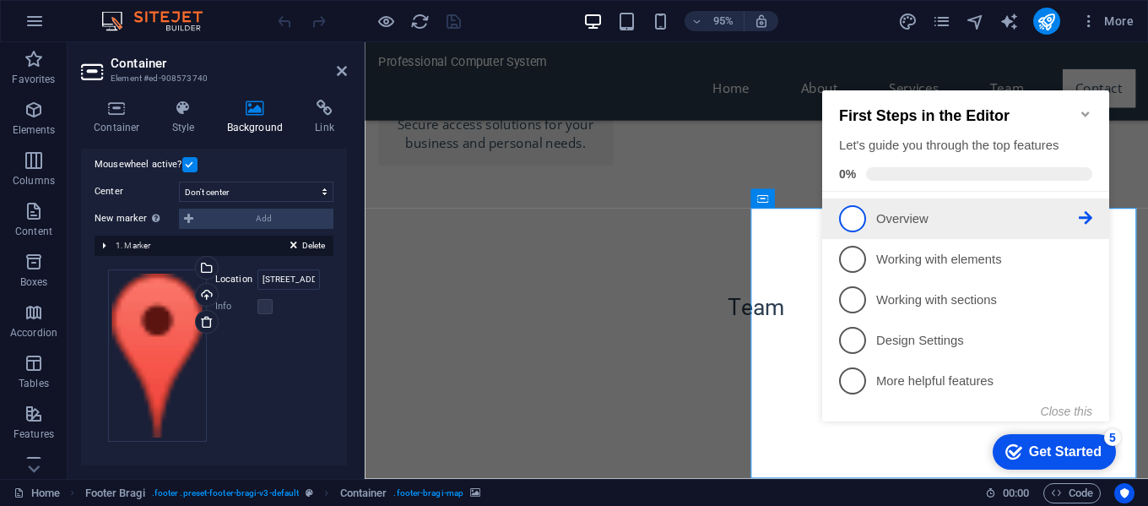
click at [912, 210] on p "Overview - incomplete" at bounding box center [977, 219] width 203 height 18
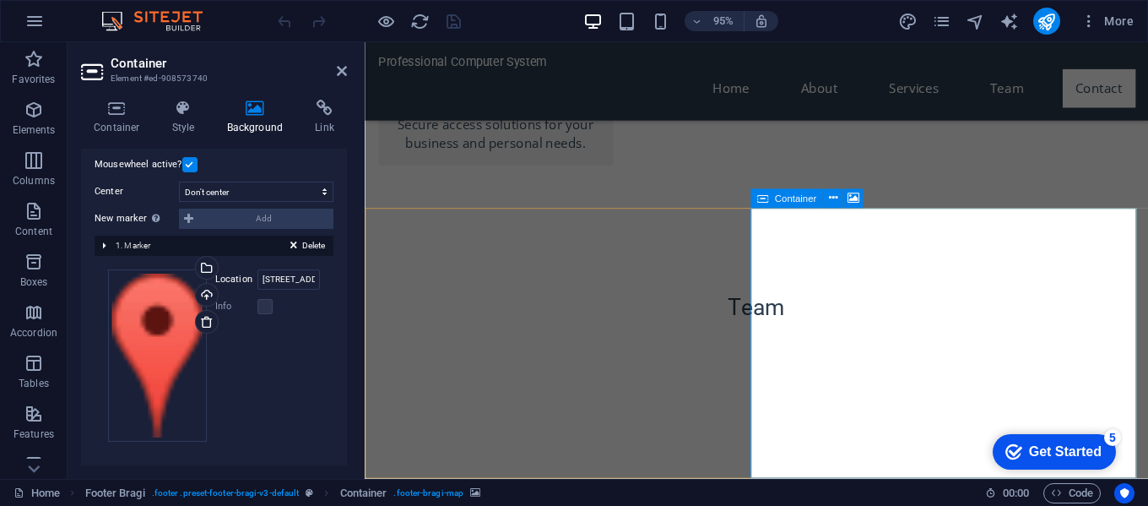
scroll to position [0, 0]
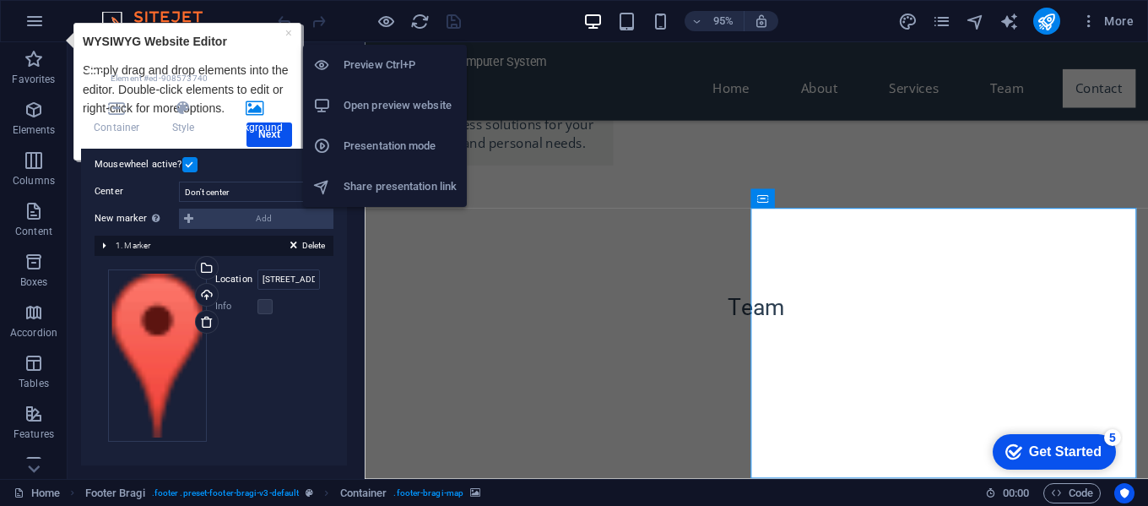
click at [419, 106] on h6 "Open preview website" at bounding box center [400, 105] width 113 height 20
